Goal: Find specific page/section: Find specific page/section

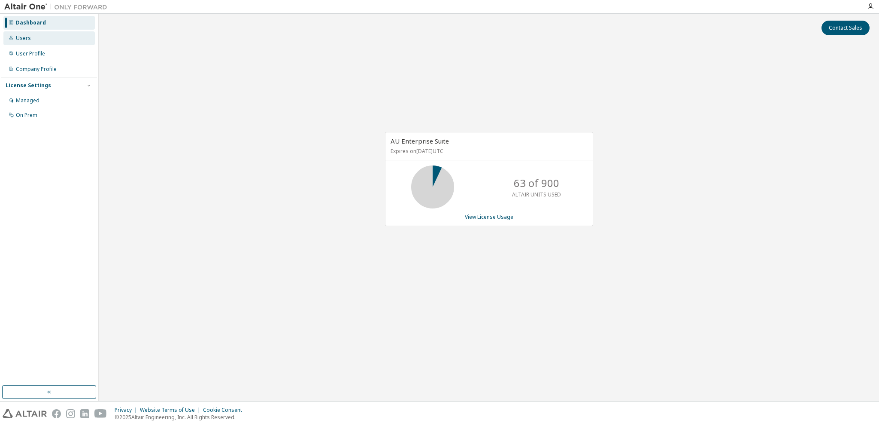
click at [25, 42] on div "Users" at bounding box center [48, 38] width 91 height 14
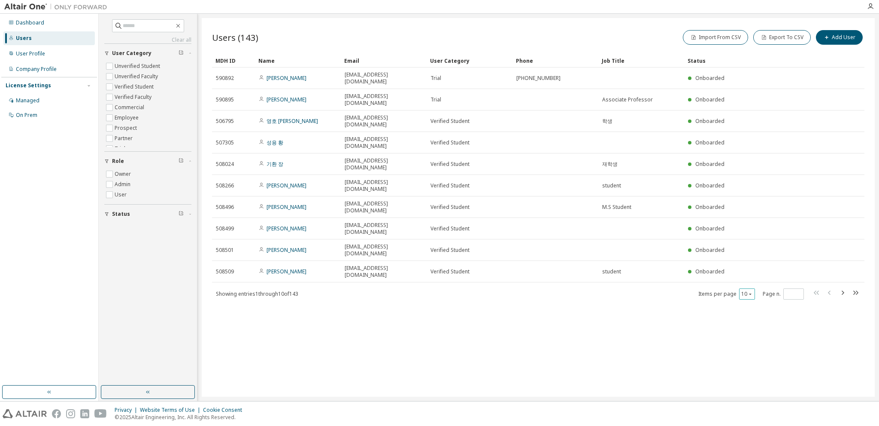
click at [742, 288] on div "10" at bounding box center [747, 293] width 16 height 11
click at [746, 290] on button "10" at bounding box center [748, 293] width 12 height 7
click at [761, 255] on div "30" at bounding box center [773, 257] width 69 height 10
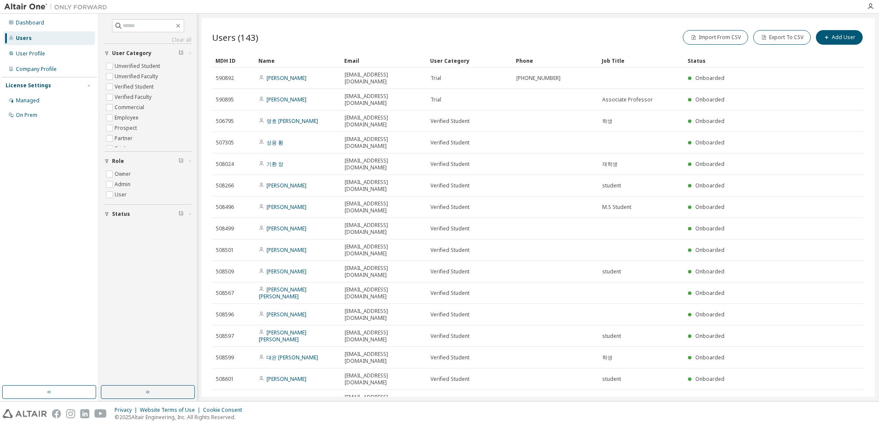
type button "30"
